Goal: Task Accomplishment & Management: Complete application form

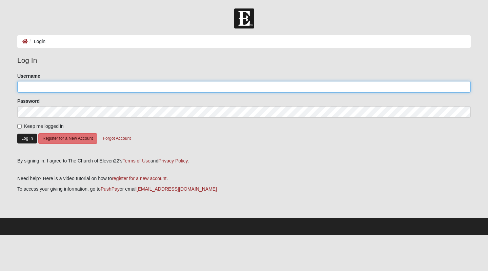
type input "KathyGJones"
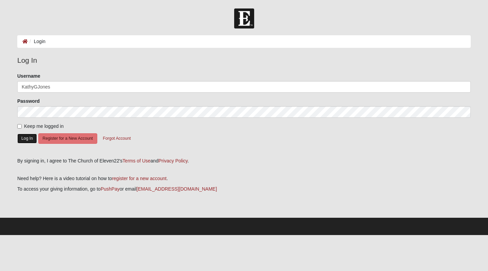
click at [24, 138] on button "Log In" at bounding box center [27, 138] width 20 height 10
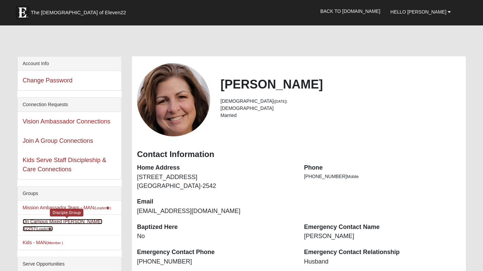
click at [67, 221] on link "On Campus Mixed Jones 32257 (Leader )" at bounding box center [63, 224] width 80 height 13
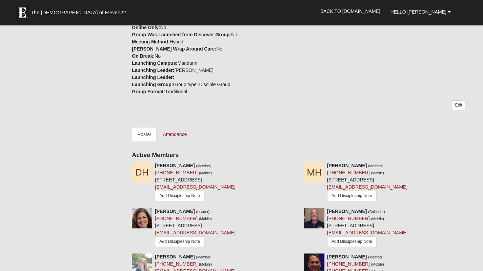
scroll to position [203, 0]
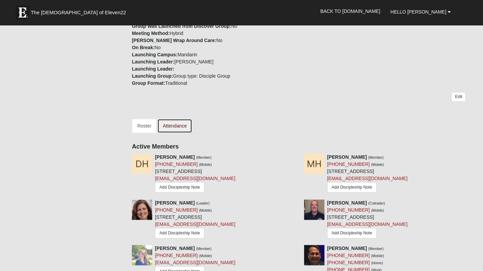
click at [180, 126] on link "Attendance" at bounding box center [174, 126] width 35 height 14
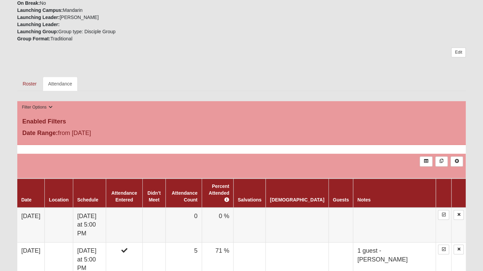
scroll to position [339, 0]
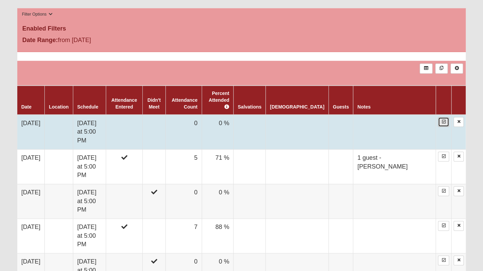
click at [443, 120] on icon at bounding box center [443, 122] width 4 height 4
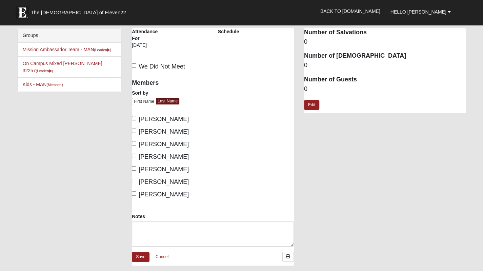
click at [141, 117] on span "[PERSON_NAME]" at bounding box center [164, 119] width 50 height 7
click at [136, 117] on input "[PERSON_NAME]" at bounding box center [134, 118] width 4 height 4
checkbox input "true"
click at [137, 131] on label "[PERSON_NAME]" at bounding box center [160, 131] width 57 height 9
click at [136, 131] on input "[PERSON_NAME]" at bounding box center [134, 130] width 4 height 4
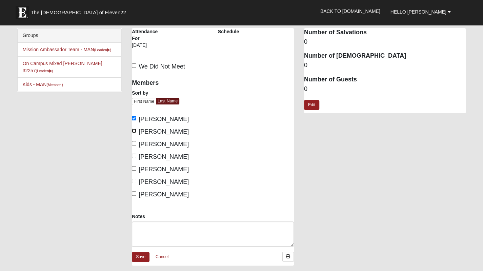
checkbox input "true"
drag, startPoint x: 132, startPoint y: 143, endPoint x: 134, endPoint y: 161, distance: 17.7
click at [132, 143] on input "[PERSON_NAME]" at bounding box center [134, 143] width 4 height 4
checkbox input "true"
click at [134, 155] on input "[PERSON_NAME]" at bounding box center [134, 155] width 4 height 4
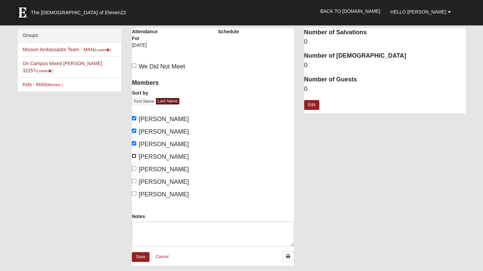
checkbox input "true"
click at [143, 249] on div "Notes" at bounding box center [213, 232] width 172 height 39
click at [140, 255] on link "Save" at bounding box center [141, 257] width 18 height 10
